Goal: Book appointment/travel/reservation

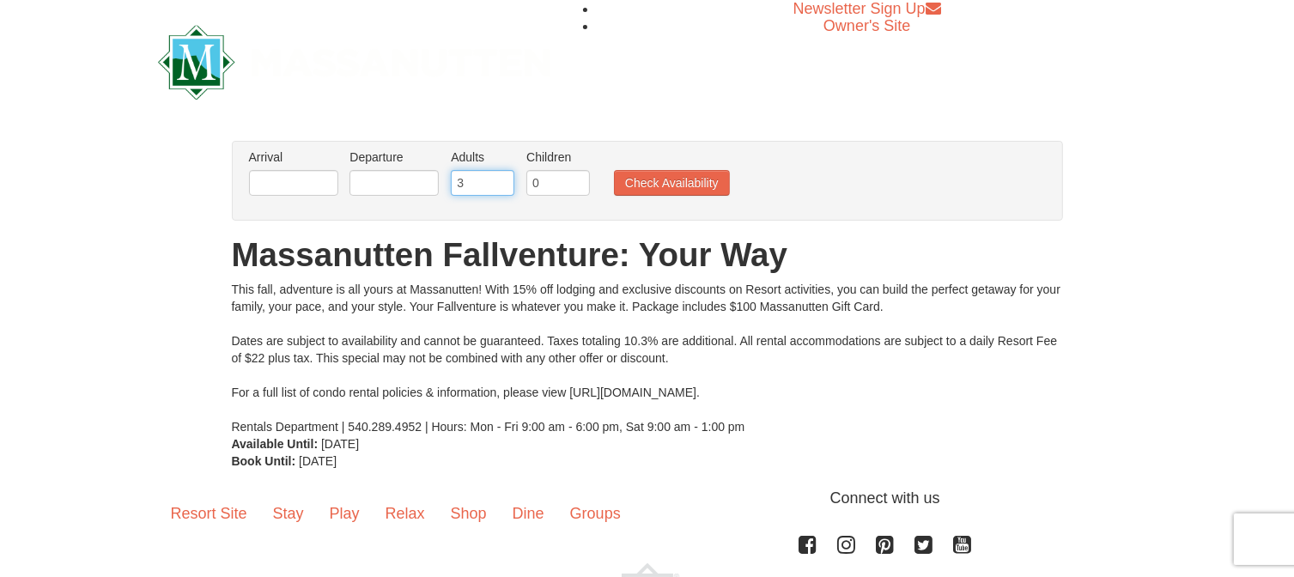
click at [498, 177] on input "3" at bounding box center [483, 183] width 64 height 26
click at [498, 177] on input "4" at bounding box center [483, 183] width 64 height 26
click at [498, 177] on input "5" at bounding box center [483, 183] width 64 height 26
click at [498, 177] on input "6" at bounding box center [483, 183] width 64 height 26
click at [498, 177] on input "7" at bounding box center [483, 183] width 64 height 26
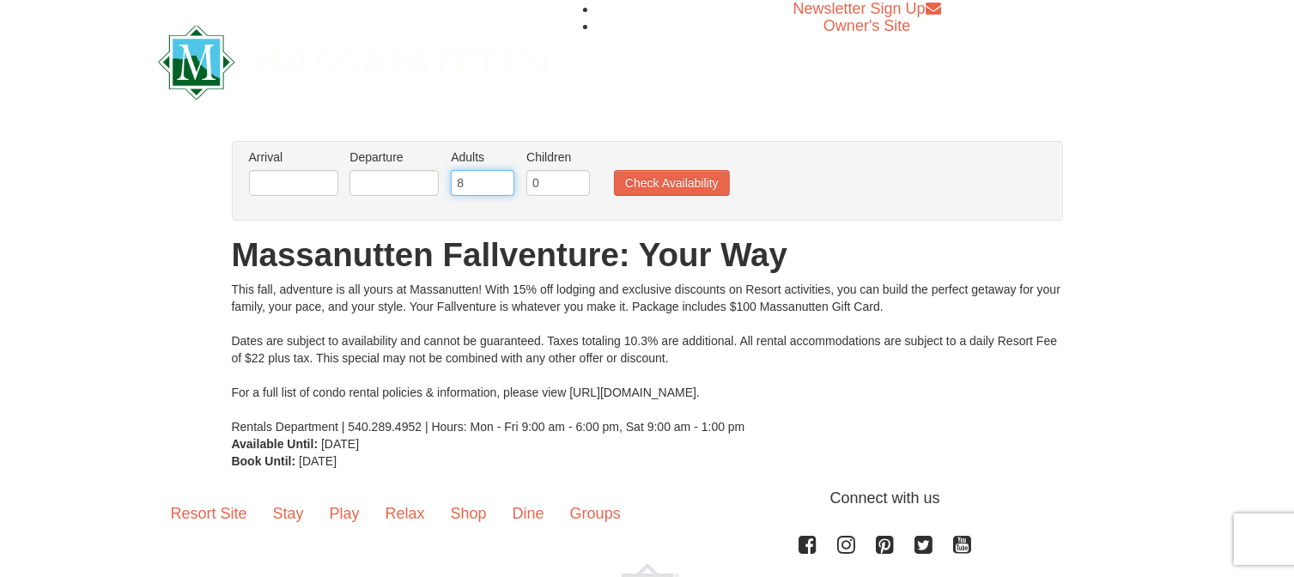
click at [498, 177] on input "8" at bounding box center [483, 183] width 64 height 26
click at [498, 177] on input "9" at bounding box center [483, 183] width 64 height 26
type input "10"
click at [498, 177] on input "10" at bounding box center [483, 183] width 64 height 26
click at [575, 176] on input "1" at bounding box center [559, 183] width 64 height 26
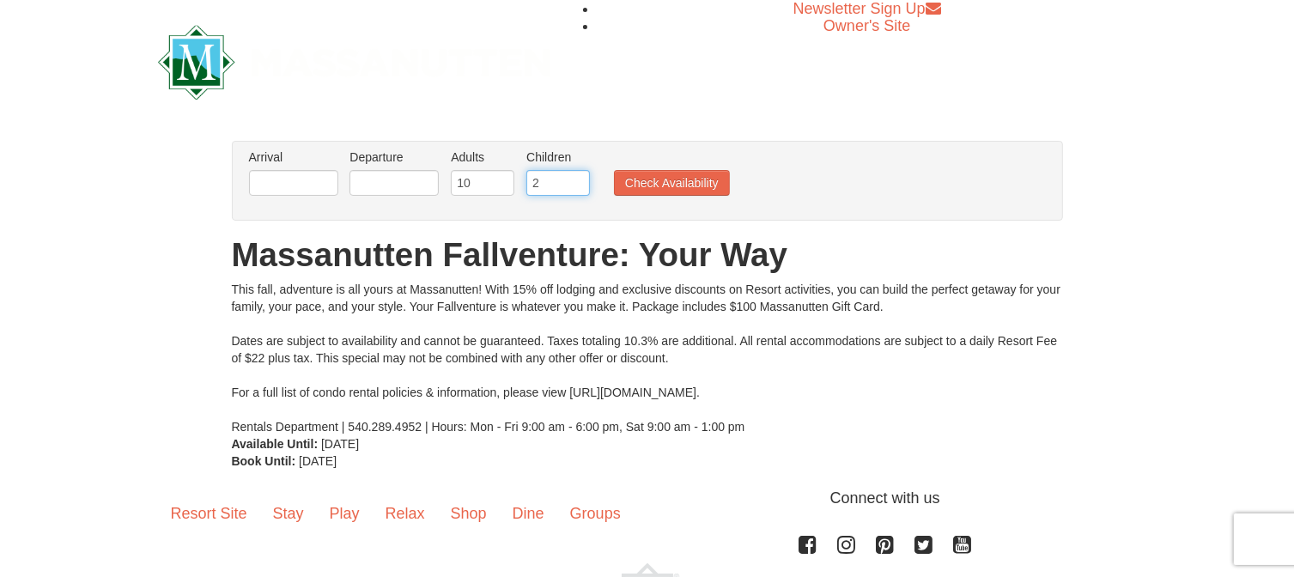
type input "2"
click at [575, 176] on input "2" at bounding box center [559, 183] width 64 height 26
click at [642, 181] on button "Check Availability" at bounding box center [672, 183] width 116 height 26
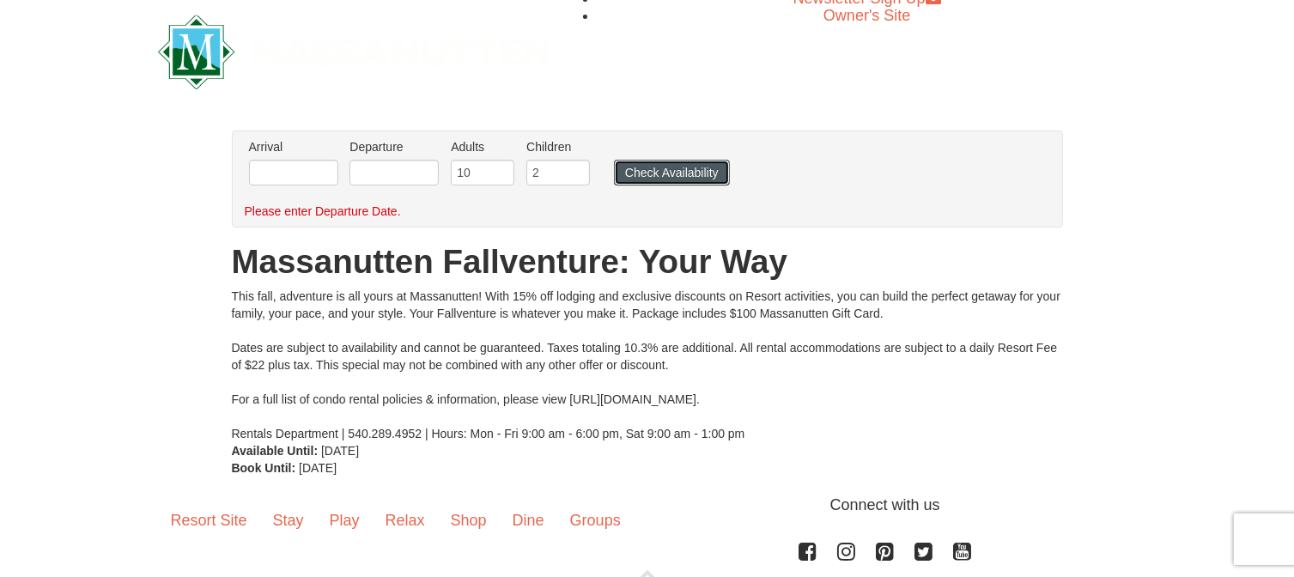
scroll to position [9, 0]
